Goal: Information Seeking & Learning: Learn about a topic

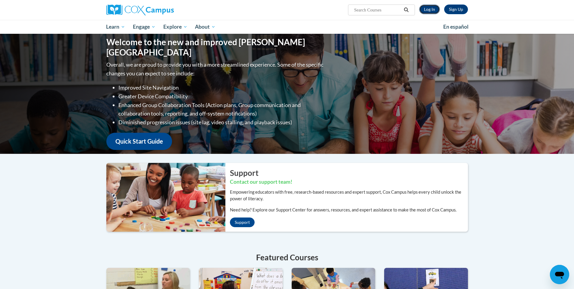
click at [428, 10] on link "Log In" at bounding box center [429, 10] width 21 height 10
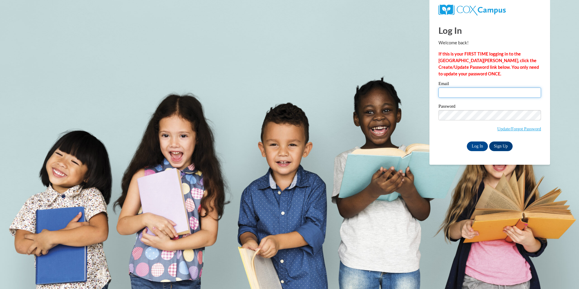
click at [456, 95] on input "Email" at bounding box center [489, 92] width 102 height 10
type input "sagerc@vcu.edu"
click at [479, 143] on input "Log In" at bounding box center [477, 146] width 21 height 10
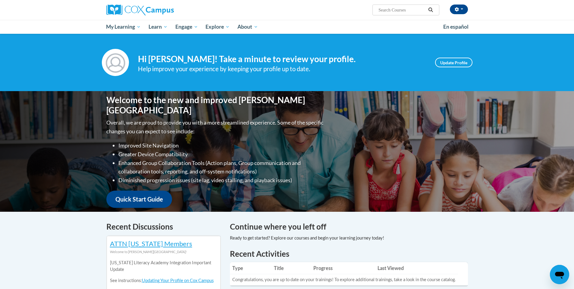
click at [395, 7] on span "Search Search..." at bounding box center [406, 10] width 67 height 11
click at [395, 8] on input "Search..." at bounding box center [402, 9] width 48 height 7
paste input "Oral Language is the Foundation for Literacy"
type input "Oral Language is the Foundation for Literacy"
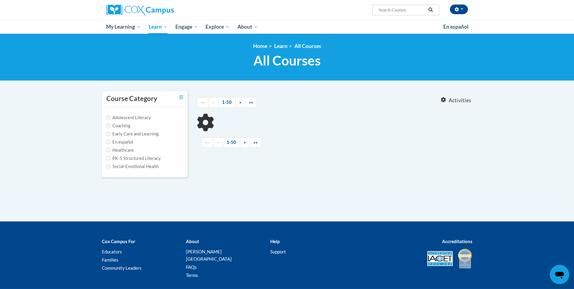
type input "Oral Language is the Foundation for Literacy"
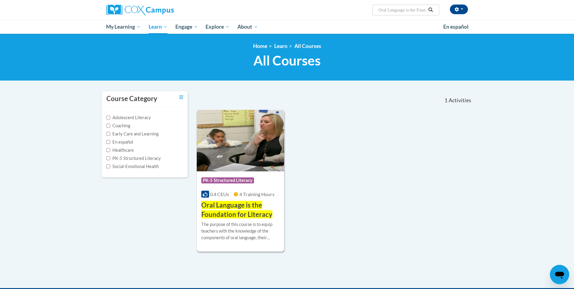
click at [238, 209] on h3 "Oral Language is the Foundation for Literacy" at bounding box center [240, 209] width 79 height 19
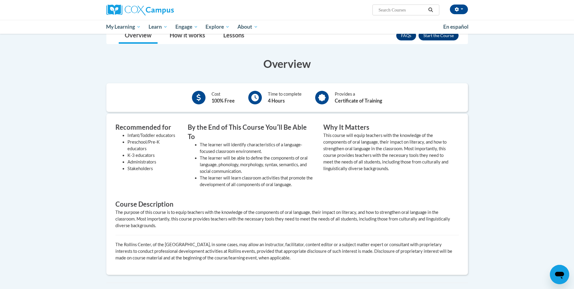
scroll to position [1, 0]
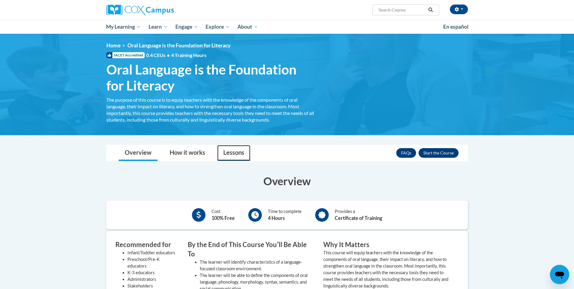
click at [235, 156] on link "Lessons" at bounding box center [233, 153] width 33 height 16
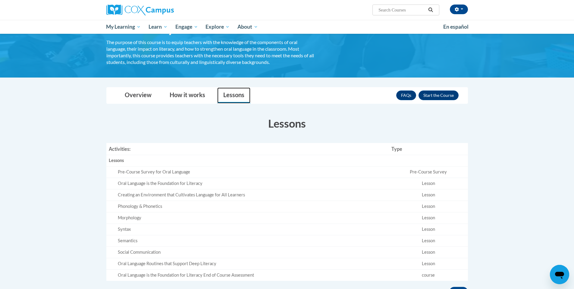
scroll to position [0, 0]
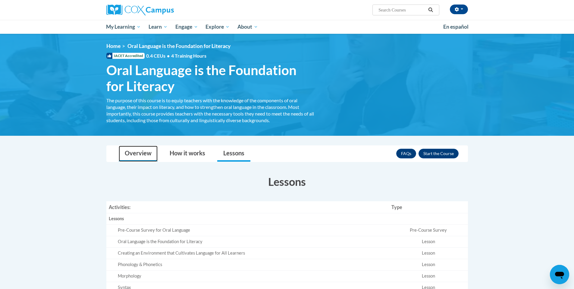
click at [140, 153] on link "Overview" at bounding box center [138, 154] width 39 height 16
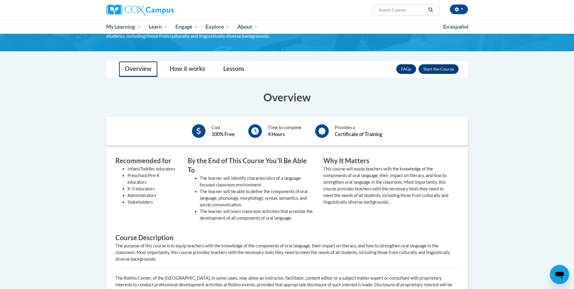
scroll to position [74, 0]
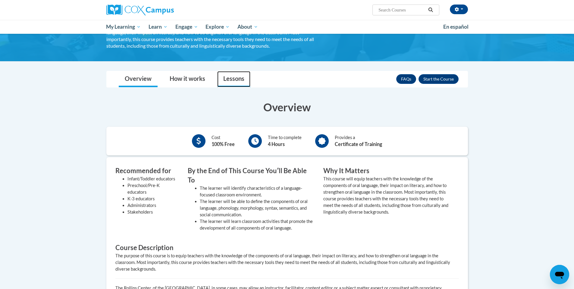
click at [231, 78] on link "Lessons" at bounding box center [233, 79] width 33 height 16
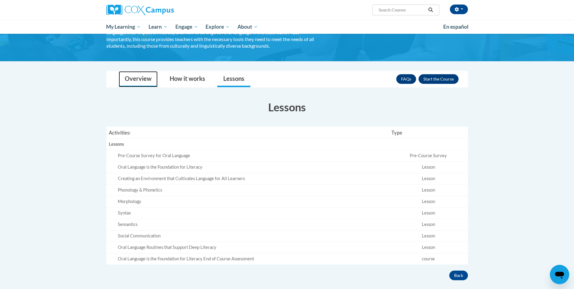
click at [129, 74] on link "Overview" at bounding box center [138, 79] width 39 height 16
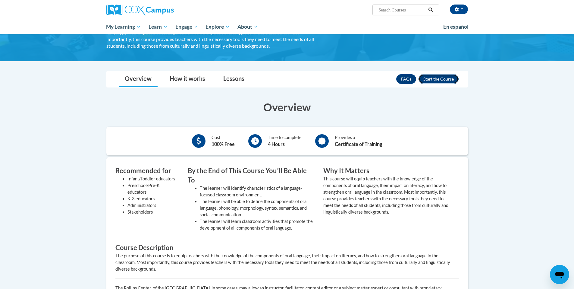
click at [430, 77] on button "Enroll" at bounding box center [439, 79] width 40 height 10
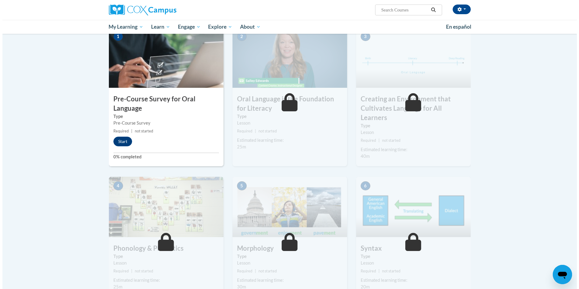
scroll to position [135, 0]
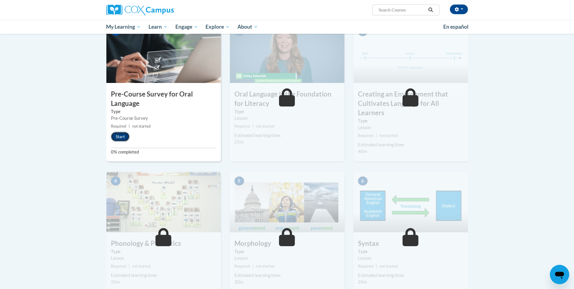
click at [124, 137] on button "Start" at bounding box center [120, 137] width 19 height 10
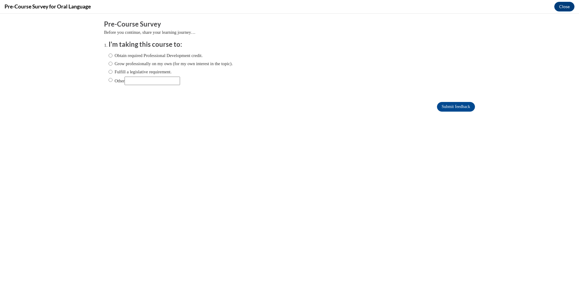
scroll to position [0, 0]
click at [116, 83] on label "Other" at bounding box center [144, 81] width 71 height 8
click at [112, 83] on input "Other" at bounding box center [111, 80] width 4 height 7
radio input "true"
click at [437, 102] on input "Submit feedback" at bounding box center [456, 107] width 38 height 10
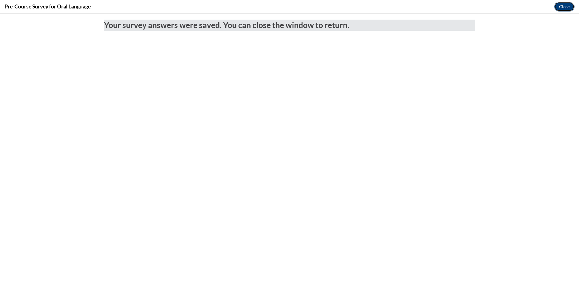
click at [558, 7] on button "Close" at bounding box center [564, 7] width 20 height 10
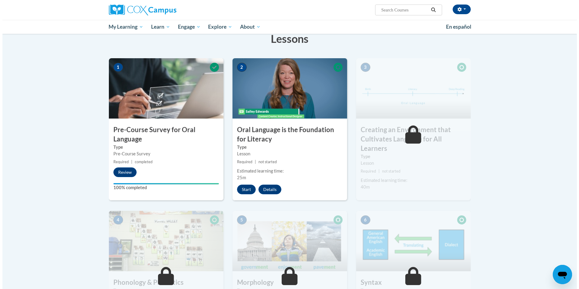
scroll to position [86, 0]
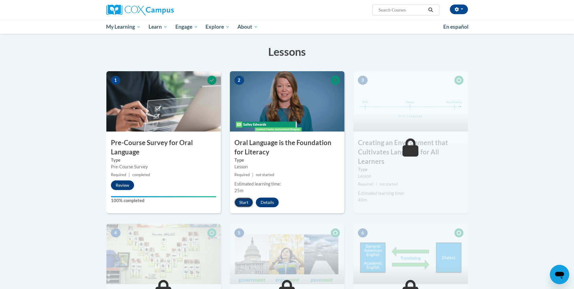
click at [239, 203] on button "Start" at bounding box center [244, 202] width 19 height 10
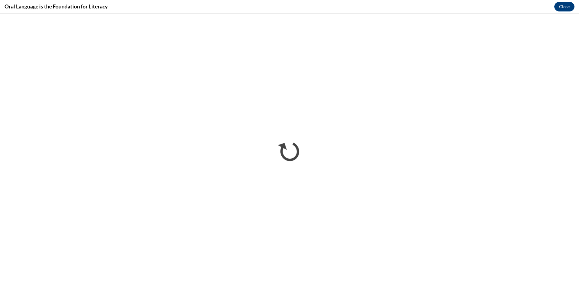
scroll to position [0, 0]
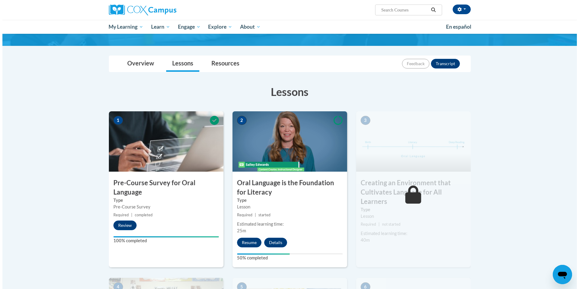
scroll to position [50, 0]
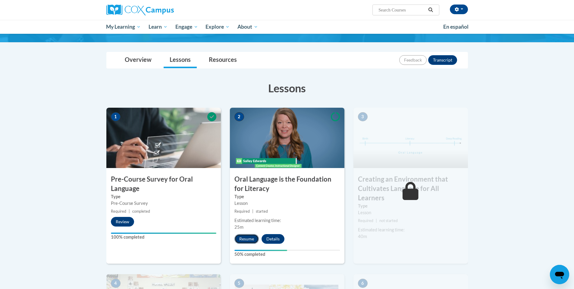
click at [252, 238] on button "Resume" at bounding box center [247, 239] width 24 height 10
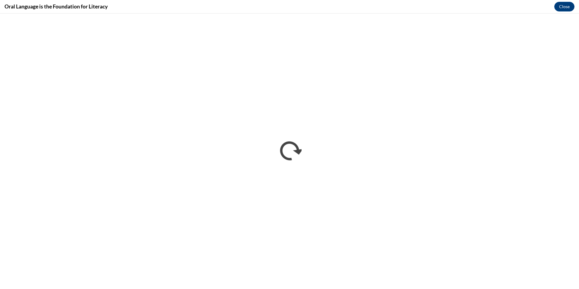
scroll to position [0, 0]
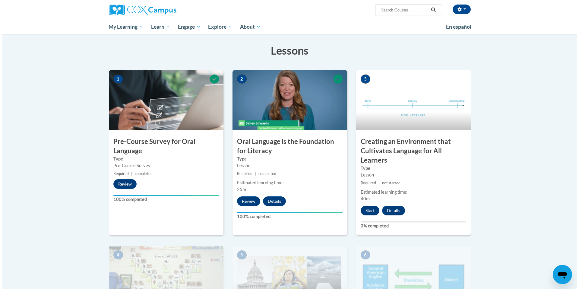
scroll to position [88, 0]
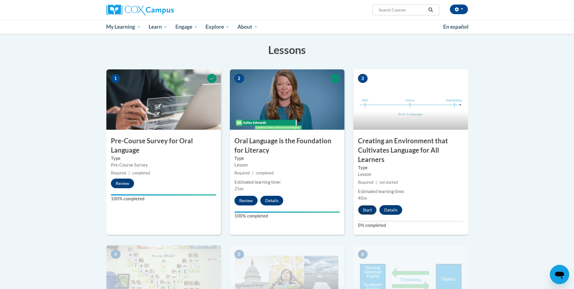
click at [373, 209] on button "Start" at bounding box center [367, 210] width 19 height 10
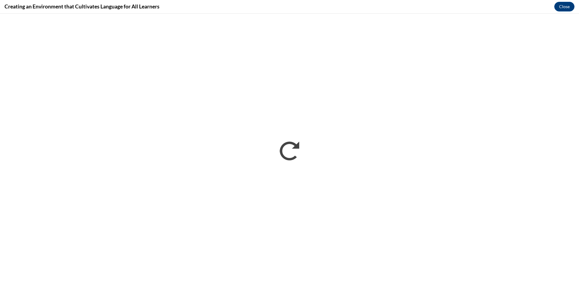
scroll to position [0, 0]
